Goal: Information Seeking & Learning: Understand process/instructions

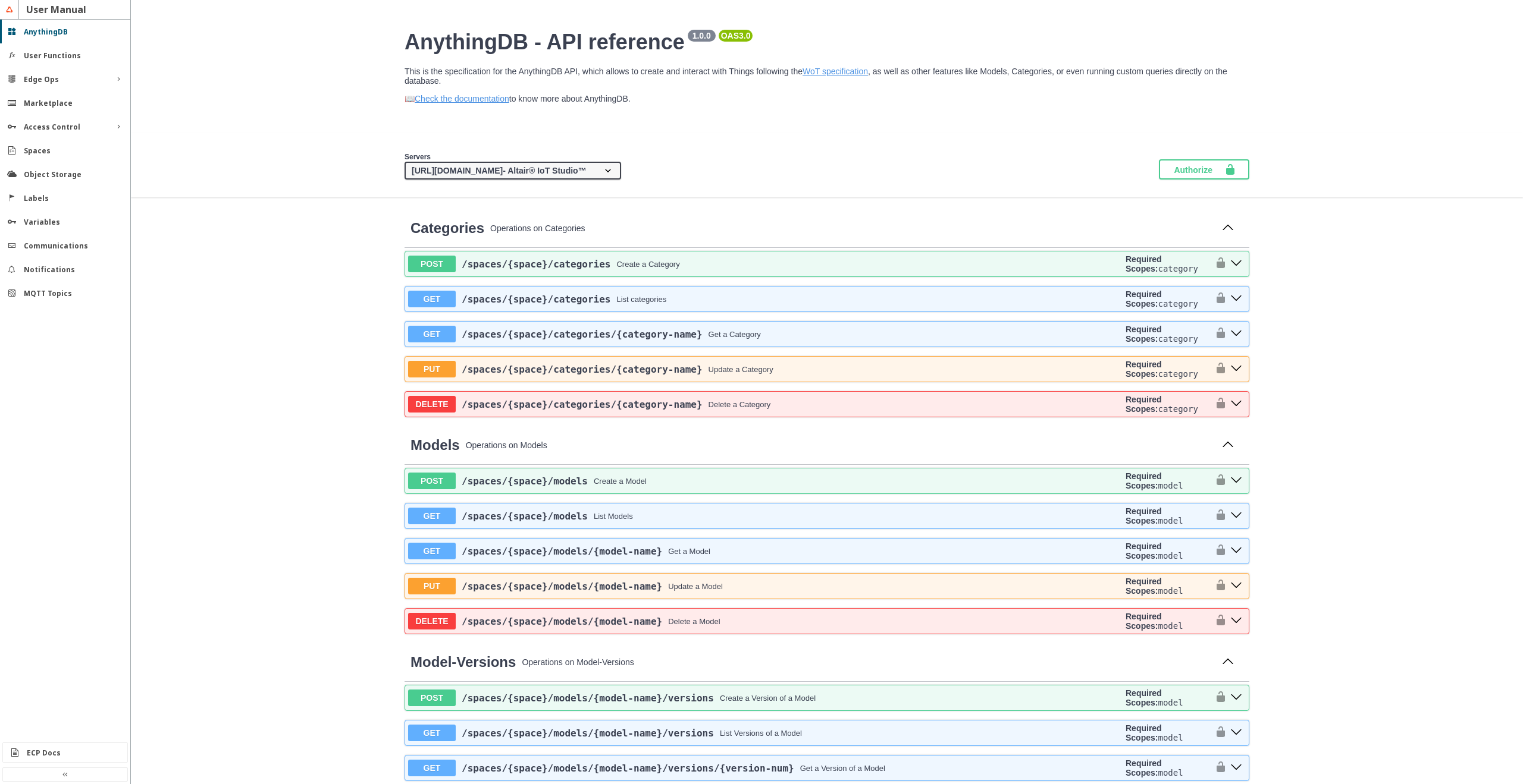
click at [0, 0] on slot "ECP Docs" at bounding box center [0, 0] width 0 height 0
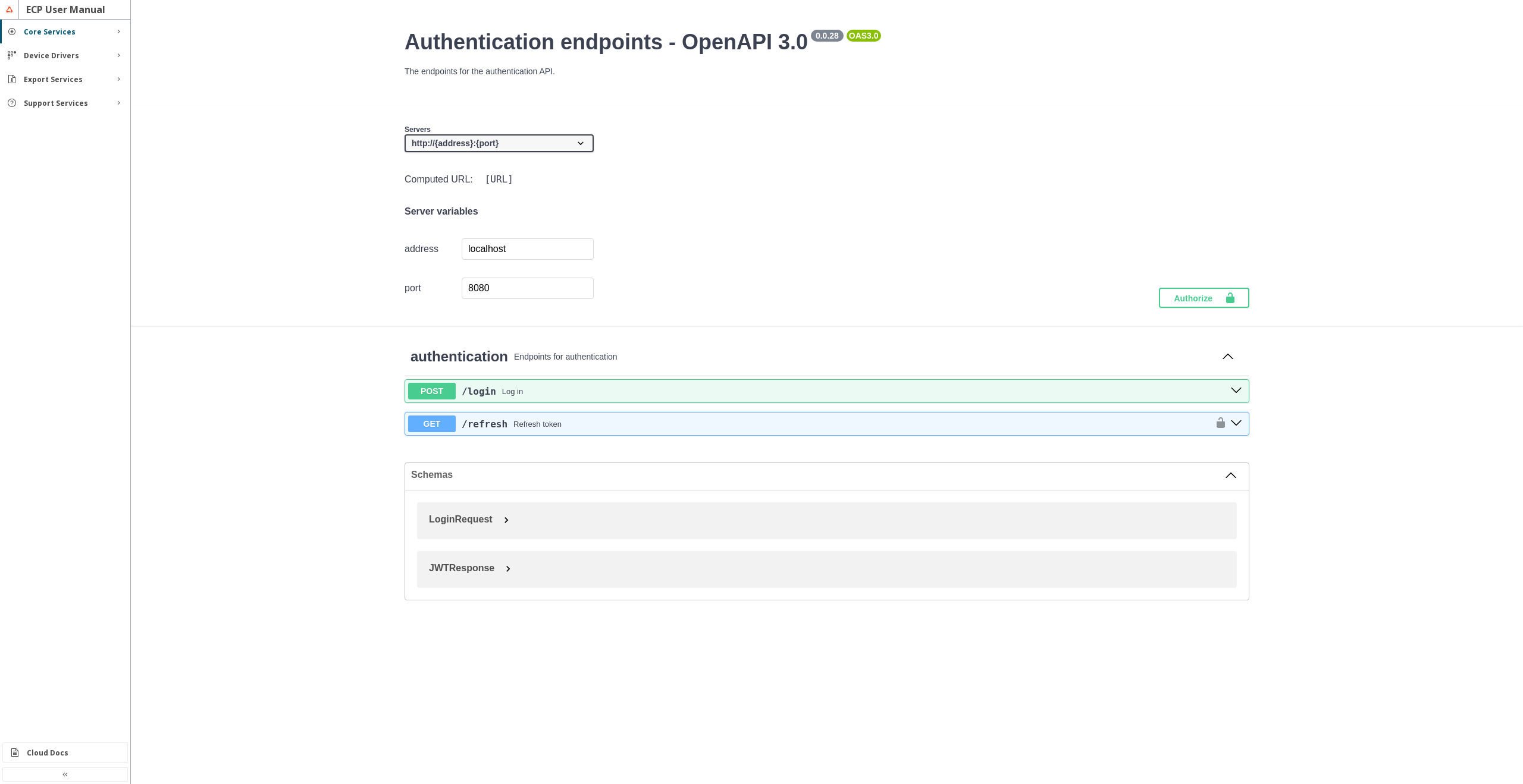
click at [92, 108] on div "Support Services" at bounding box center [64, 103] width 130 height 23
click at [69, 209] on div "Rules" at bounding box center [64, 200] width 130 height 19
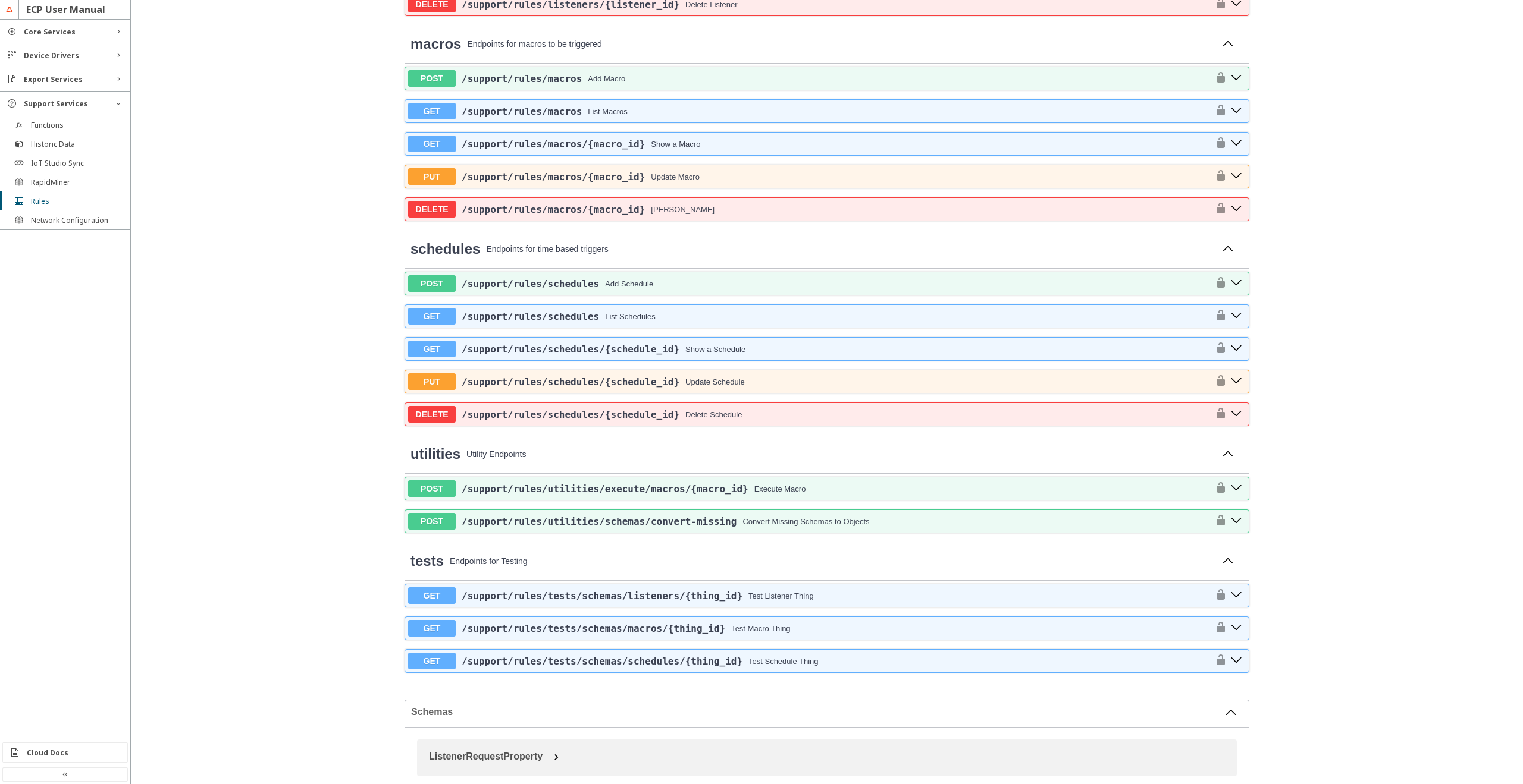
scroll to position [642, 0]
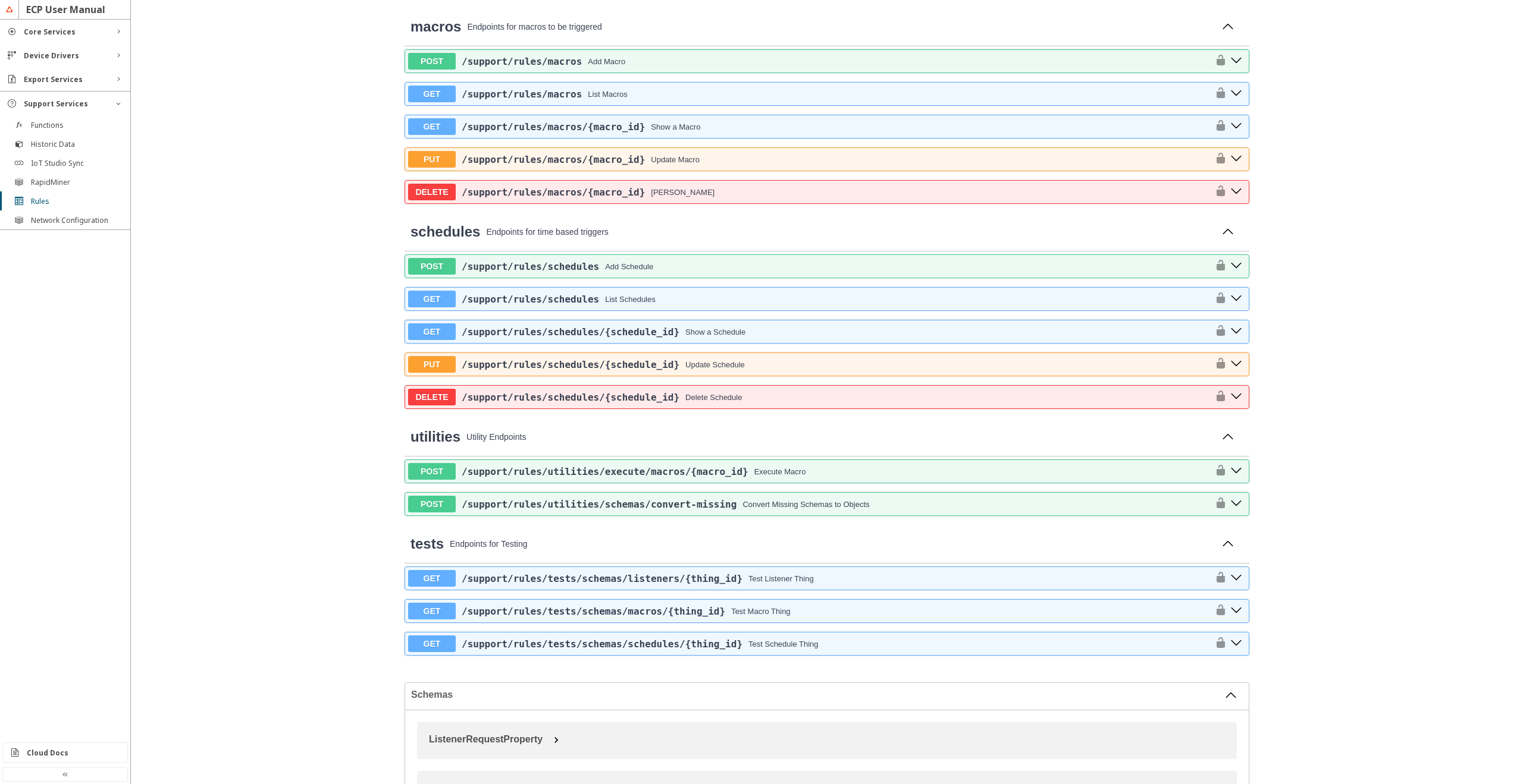
click at [661, 503] on span "/support /rules /utilities /schemas /convert-missing" at bounding box center [599, 505] width 275 height 12
